Goal: Task Accomplishment & Management: Manage account settings

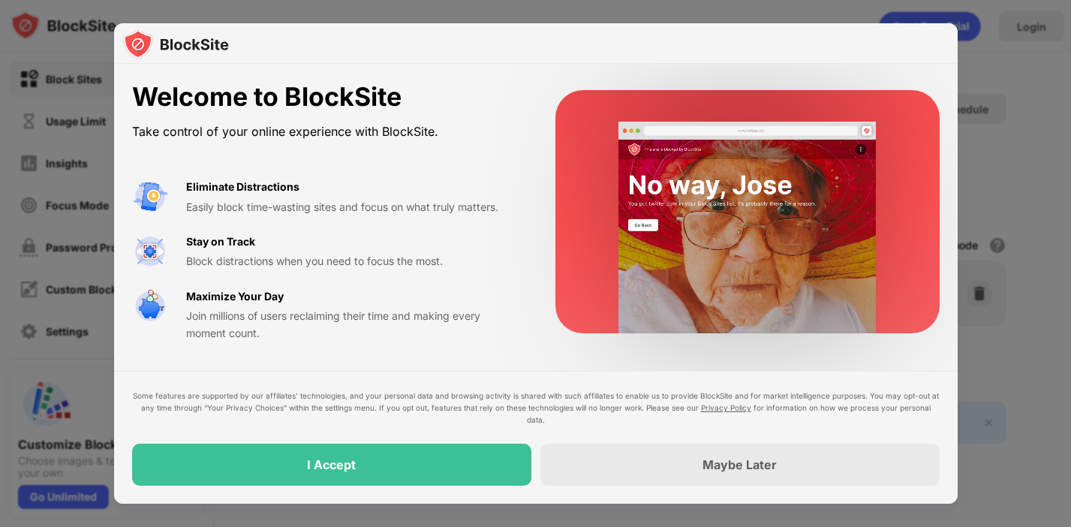
click at [610, 119] on div at bounding box center [747, 211] width 384 height 243
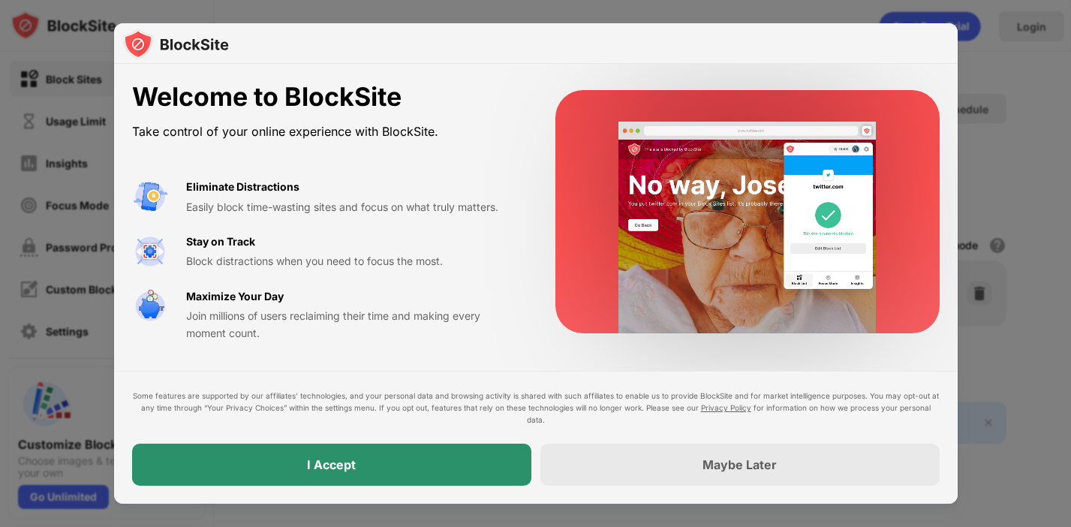
click at [386, 477] on div "I Accept" at bounding box center [331, 464] width 399 height 42
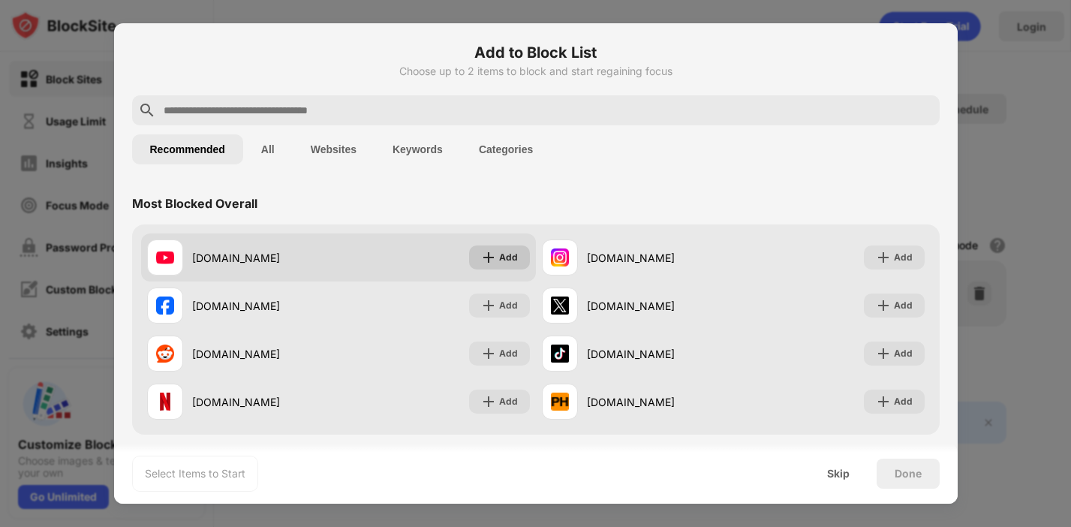
click at [513, 262] on div "Add" at bounding box center [508, 257] width 19 height 15
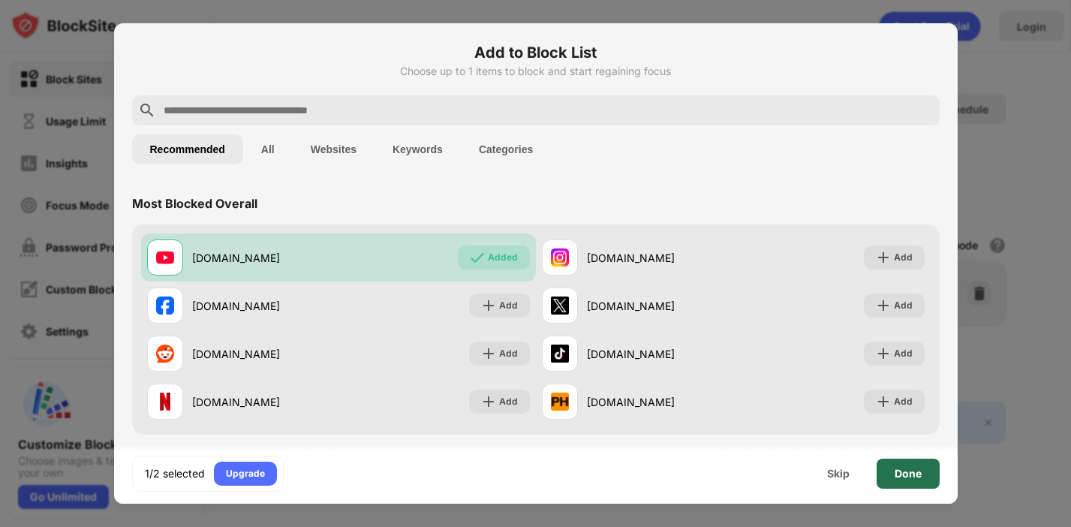
click at [889, 470] on div "Done" at bounding box center [907, 473] width 63 height 30
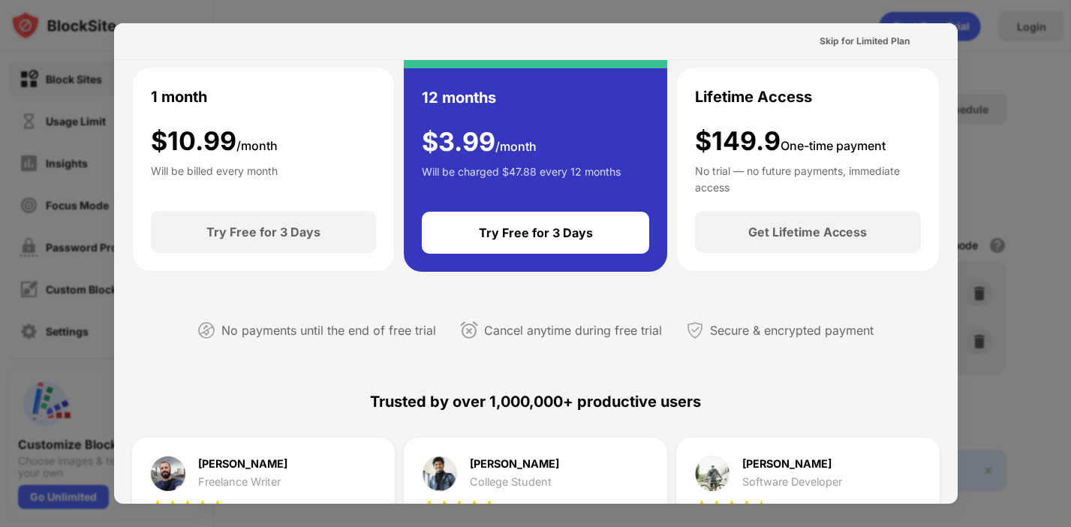
scroll to position [106, 0]
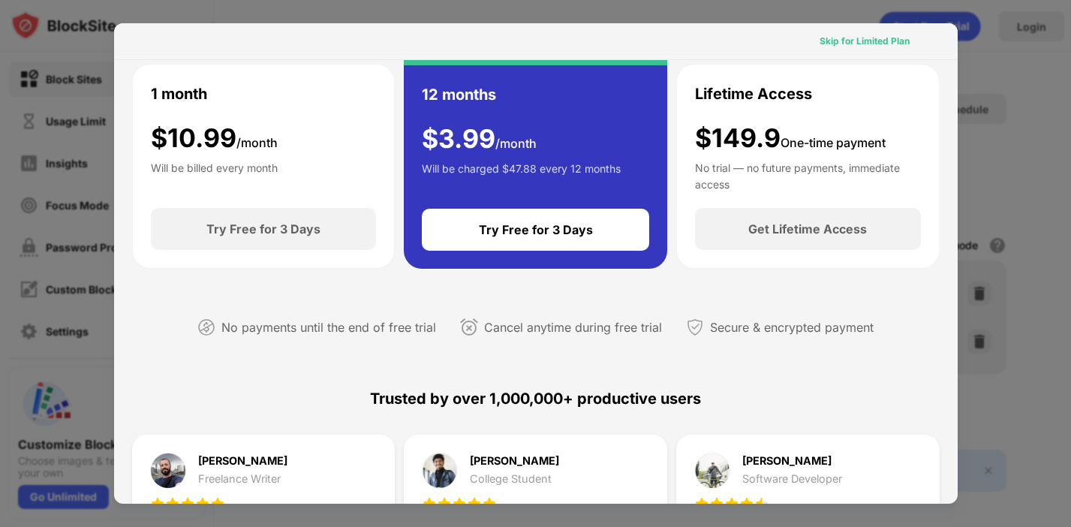
click at [840, 46] on div "Skip for Limited Plan" at bounding box center [864, 41] width 90 height 15
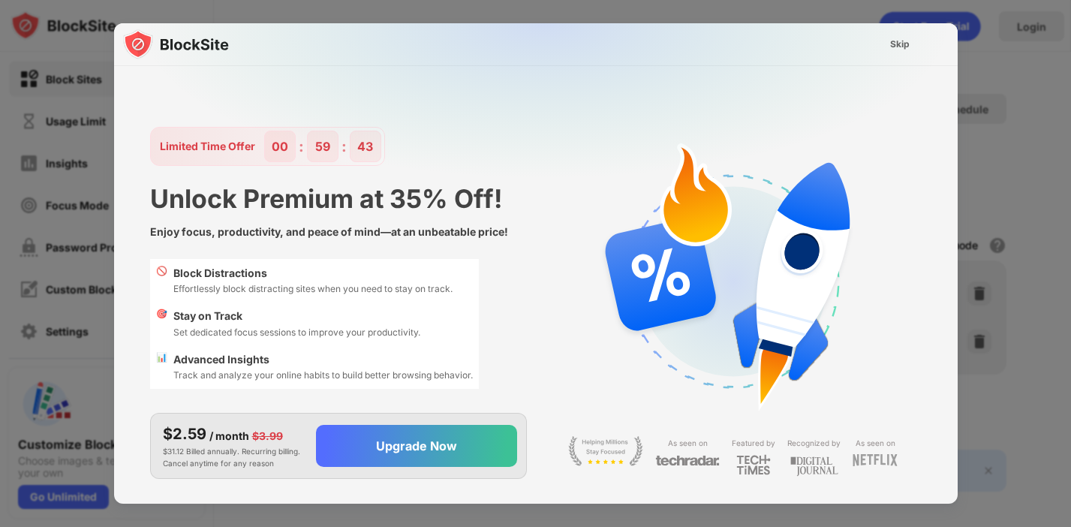
scroll to position [0, 0]
click at [897, 41] on div "Skip" at bounding box center [900, 44] width 20 height 15
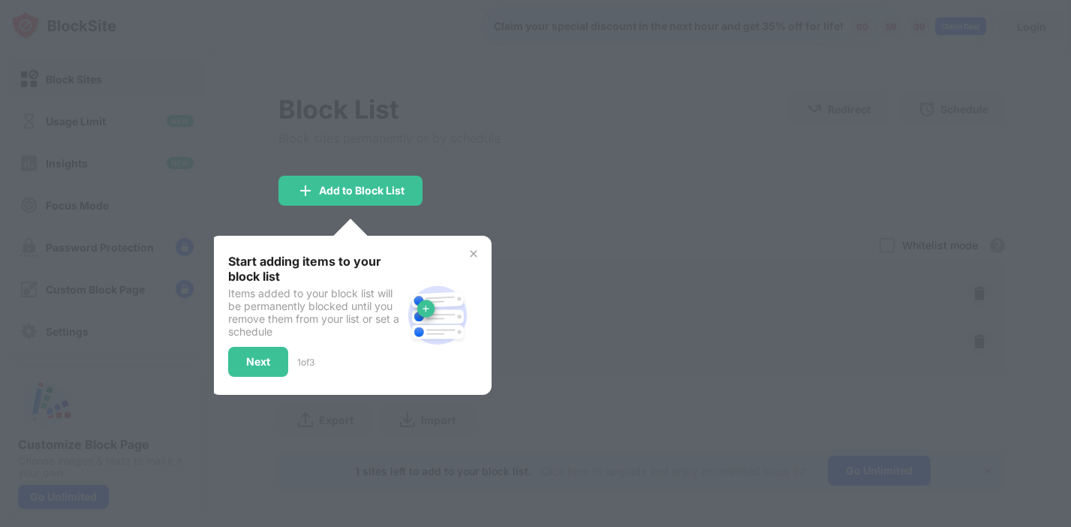
click at [472, 258] on img at bounding box center [473, 254] width 12 height 12
